Goal: Transaction & Acquisition: Purchase product/service

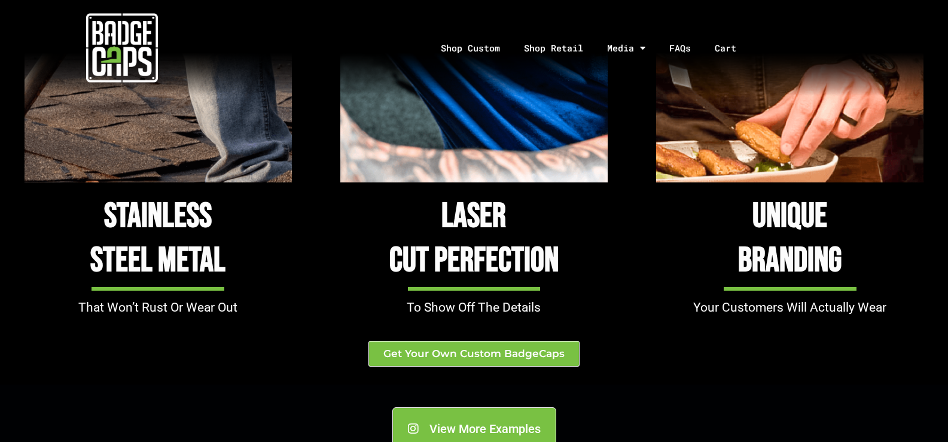
scroll to position [1255, 0]
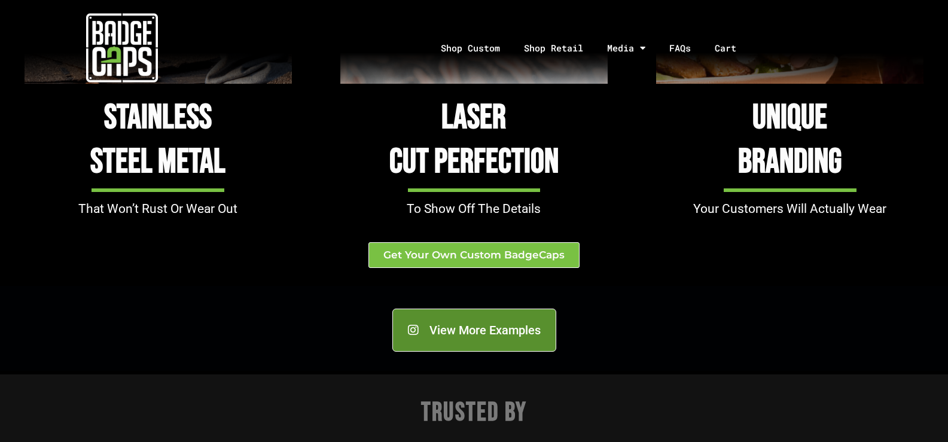
click at [473, 328] on span "View More Examples" at bounding box center [484, 330] width 111 height 12
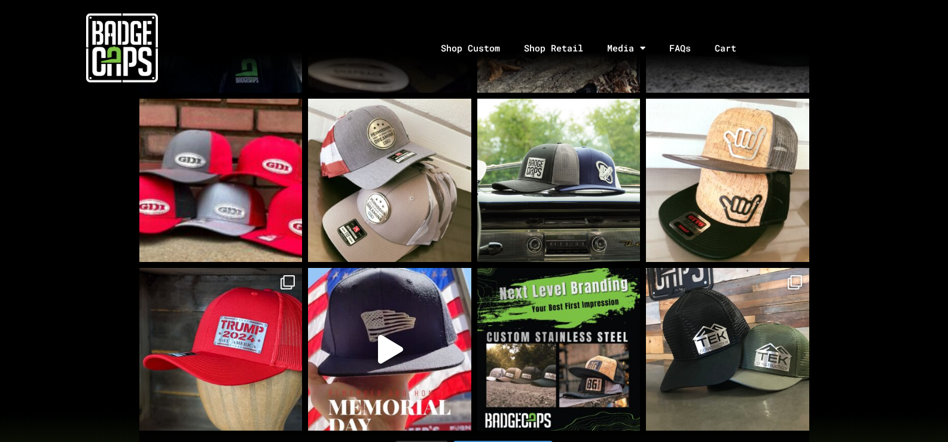
scroll to position [835, 0]
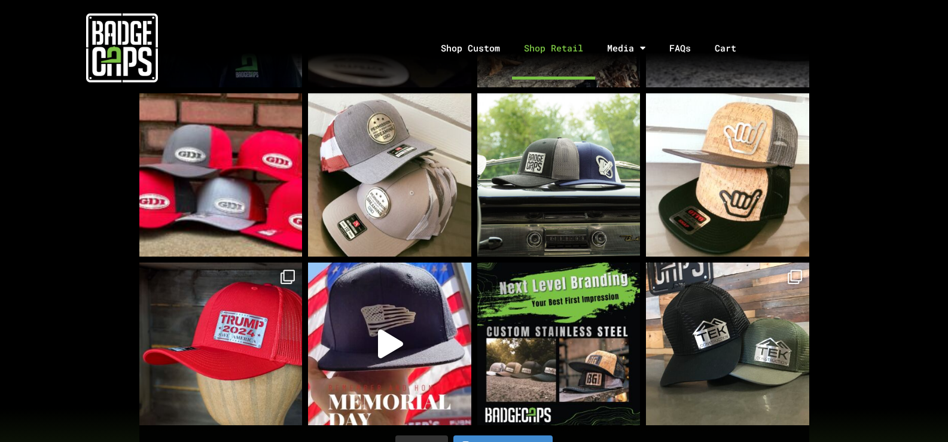
click at [558, 45] on link "Shop Retail" at bounding box center [553, 48] width 83 height 63
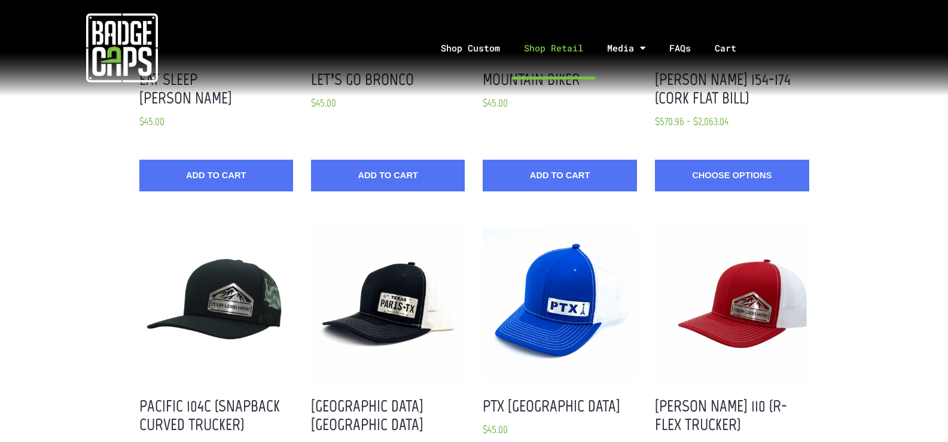
scroll to position [598, 0]
